Goal: Task Accomplishment & Management: Manage account settings

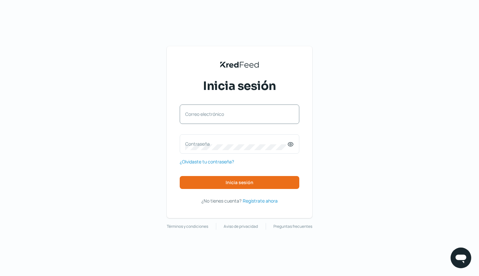
click at [235, 115] on label "Correo electrónico" at bounding box center [236, 114] width 102 height 6
click at [235, 115] on input "Correo electrónico" at bounding box center [239, 117] width 109 height 6
type input "[EMAIL_ADDRESS][DOMAIN_NAME]"
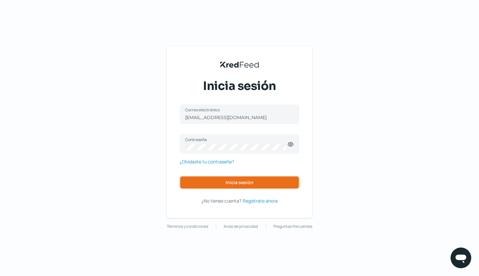
click at [242, 183] on span "Inicia sesión" at bounding box center [240, 182] width 28 height 5
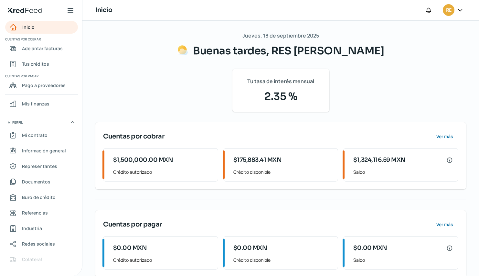
scroll to position [12, 0]
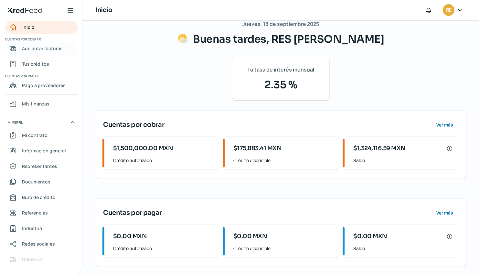
click at [45, 49] on span "Adelantar facturas" at bounding box center [42, 48] width 41 height 8
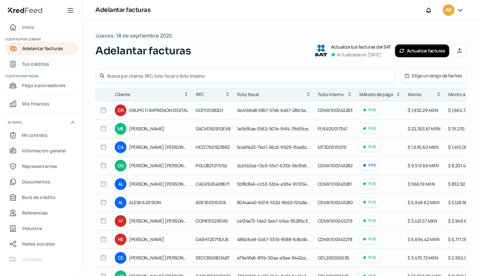
click at [39, 63] on span "Tus créditos" at bounding box center [35, 64] width 27 height 8
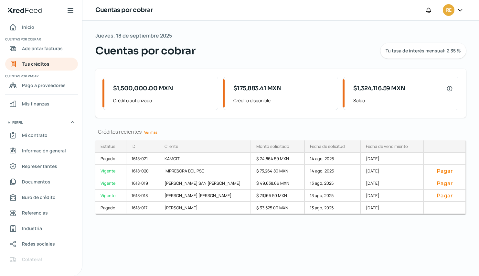
click at [150, 131] on link "Ver más" at bounding box center [151, 132] width 18 height 10
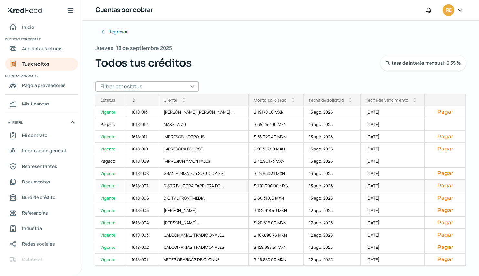
scroll to position [99, 0]
click at [14, 272] on aside "Inicio | KredFeed Inicio Cuentas por cobrar Adelantar facturas Tus créditos Cue…" at bounding box center [41, 138] width 82 height 276
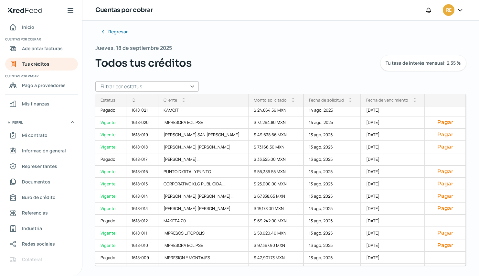
scroll to position [0, 0]
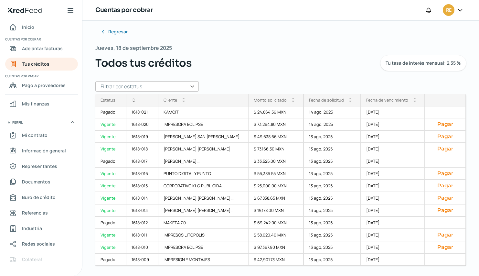
click at [460, 13] on div at bounding box center [460, 10] width 12 height 12
click at [454, 10] on div "RE" at bounding box center [449, 10] width 12 height 12
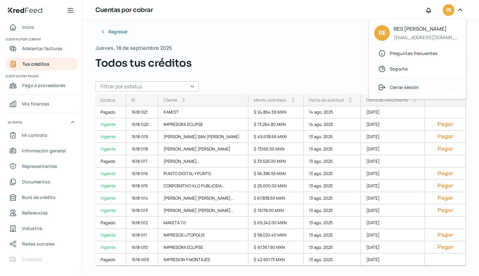
click at [410, 88] on span "Cerrar sesión" at bounding box center [404, 87] width 29 height 8
